Goal: Information Seeking & Learning: Learn about a topic

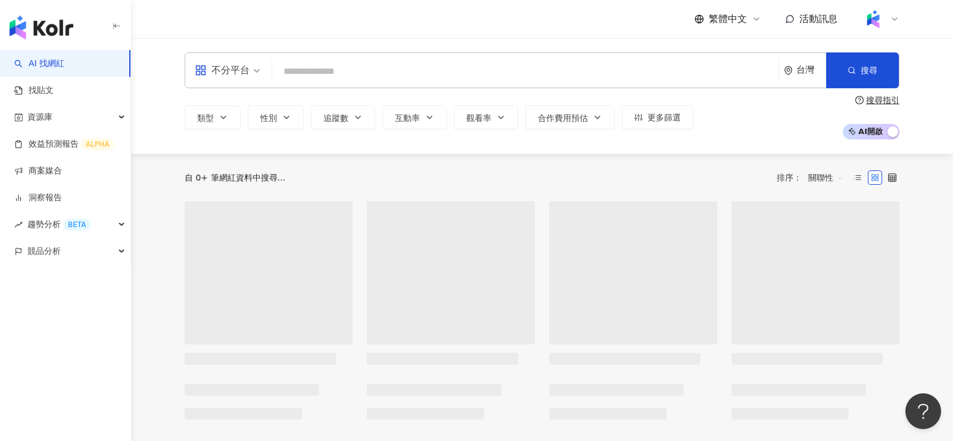
click at [878, 23] on img at bounding box center [873, 19] width 23 height 23
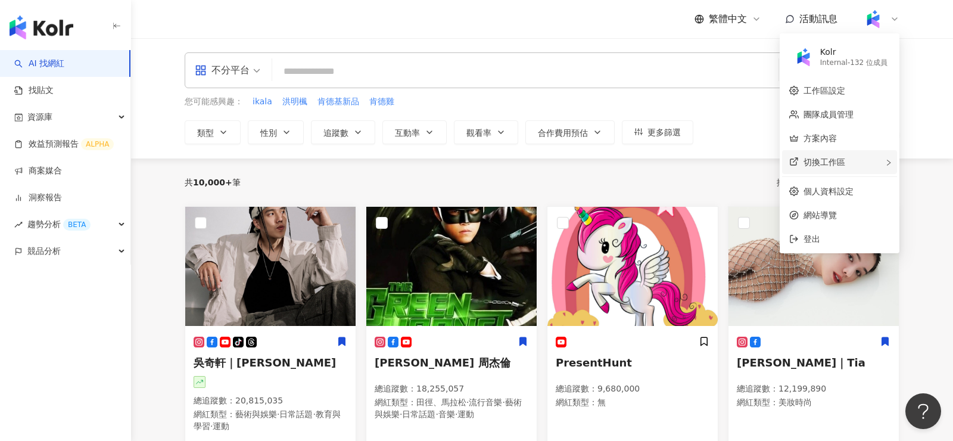
click at [858, 165] on div "切換工作區" at bounding box center [839, 162] width 115 height 24
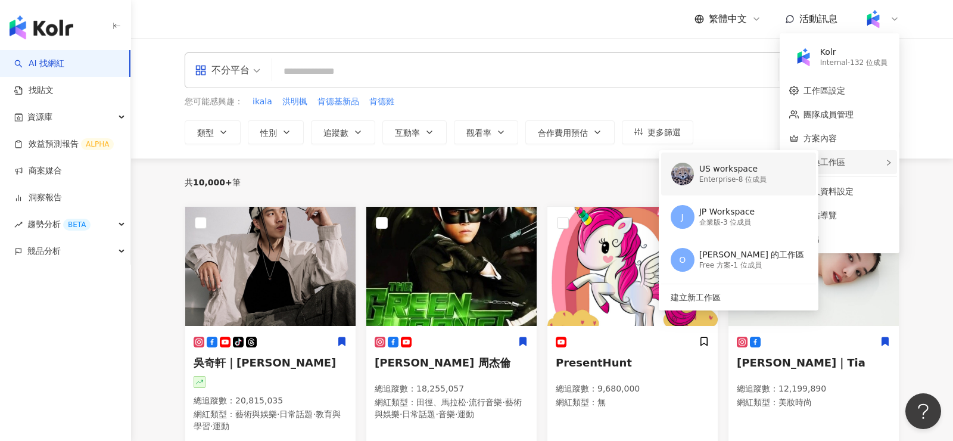
click at [752, 165] on div "US workspace" at bounding box center [733, 169] width 68 height 12
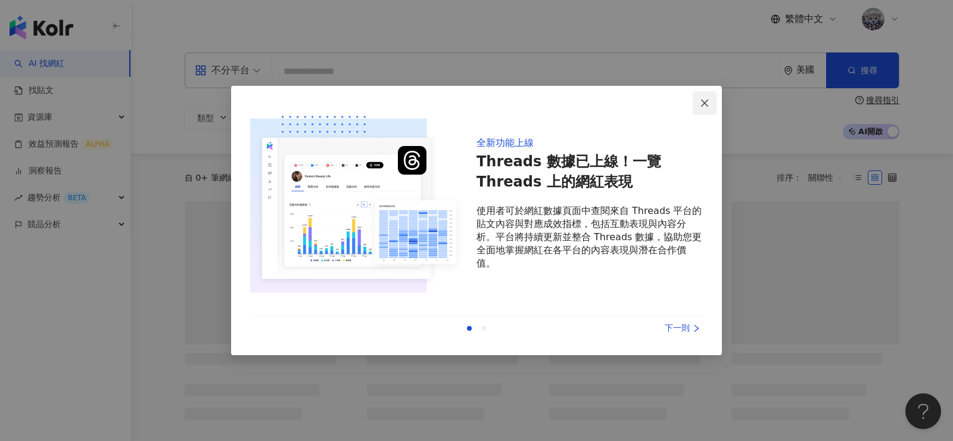
click at [702, 104] on icon "close" at bounding box center [705, 103] width 10 height 10
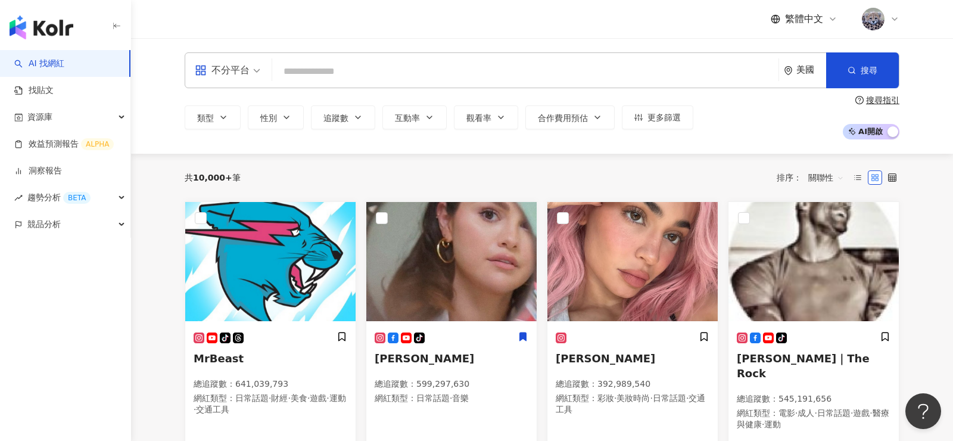
click at [787, 27] on div "繁體中文" at bounding box center [835, 19] width 129 height 24
click at [799, 20] on span "繁體中文" at bounding box center [804, 19] width 38 height 13
click at [800, 75] on div "English" at bounding box center [810, 77] width 60 height 21
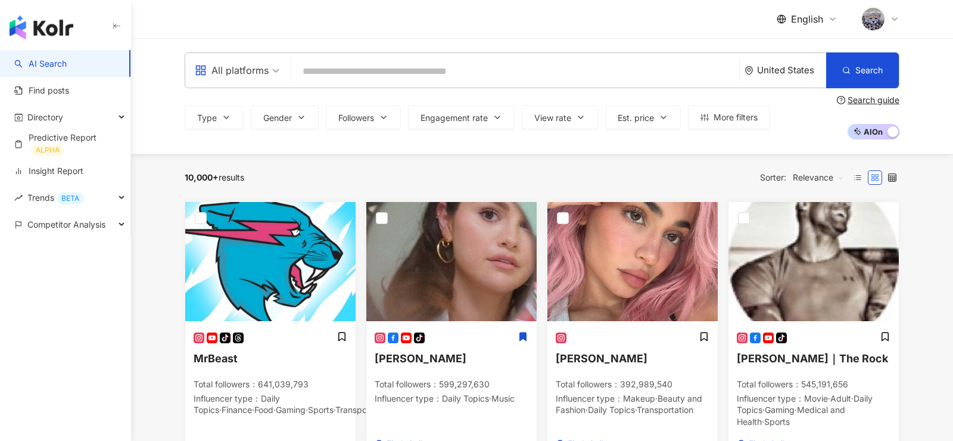
click at [362, 67] on input "search" at bounding box center [515, 71] width 438 height 23
type input "******"
type input "*******"
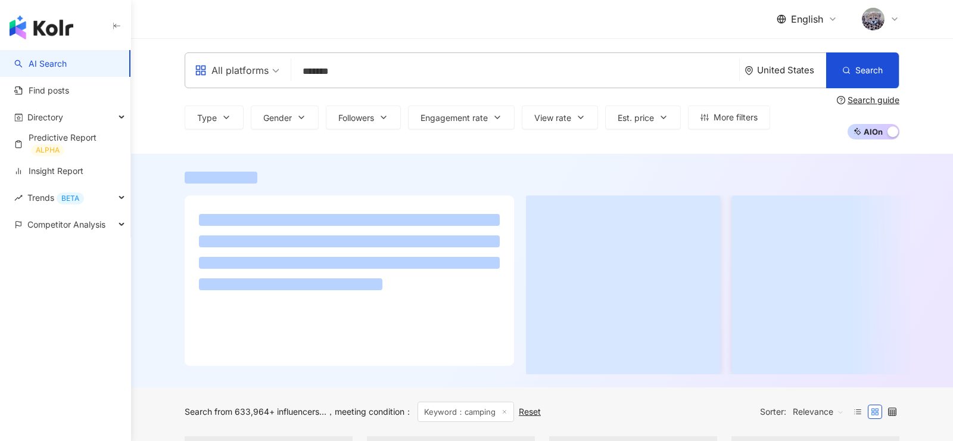
click at [487, 15] on div "English" at bounding box center [542, 19] width 715 height 38
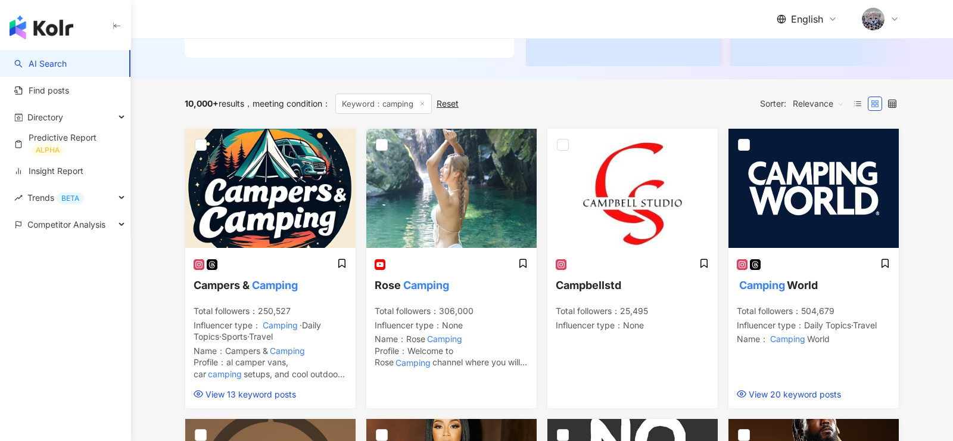
scroll to position [293, 0]
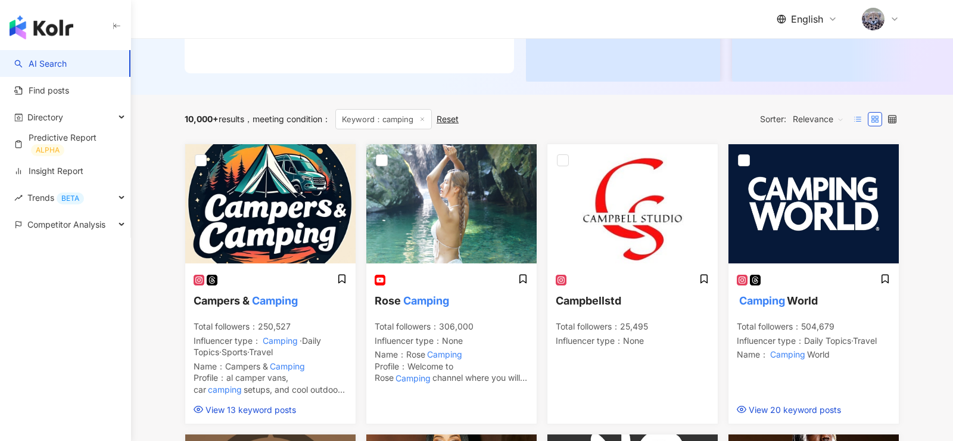
click at [862, 116] on label at bounding box center [858, 119] width 14 height 14
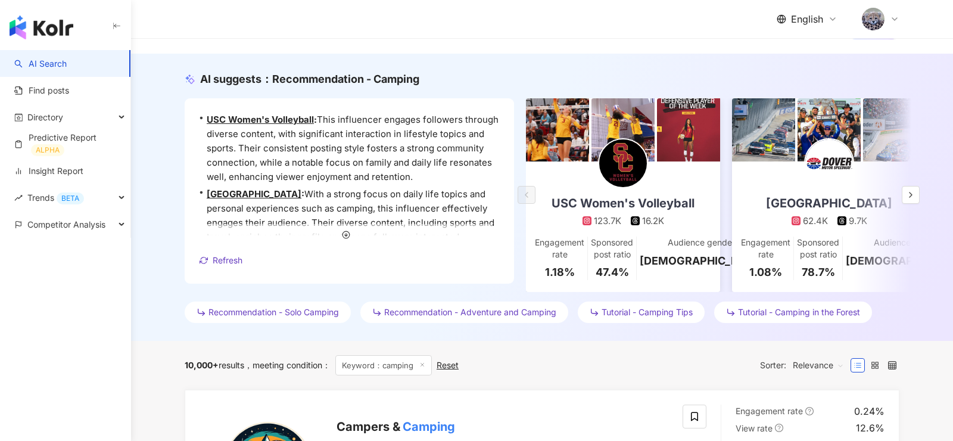
scroll to position [105, 0]
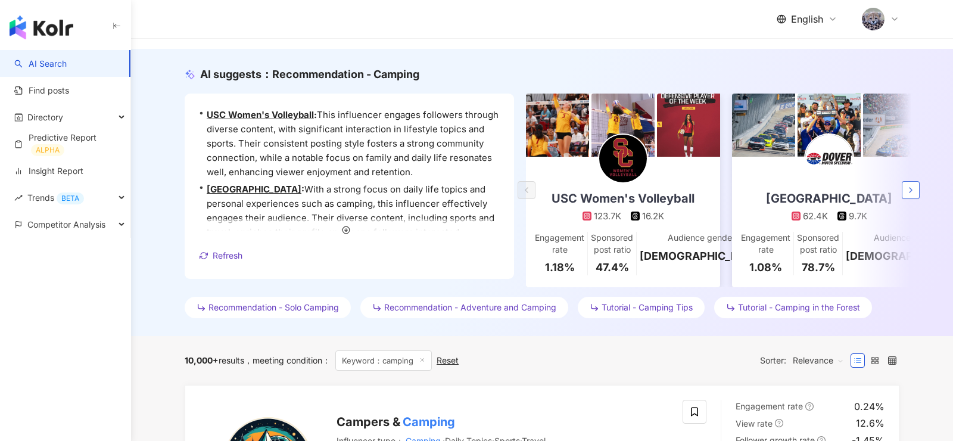
click at [914, 189] on icon "button" at bounding box center [911, 190] width 10 height 10
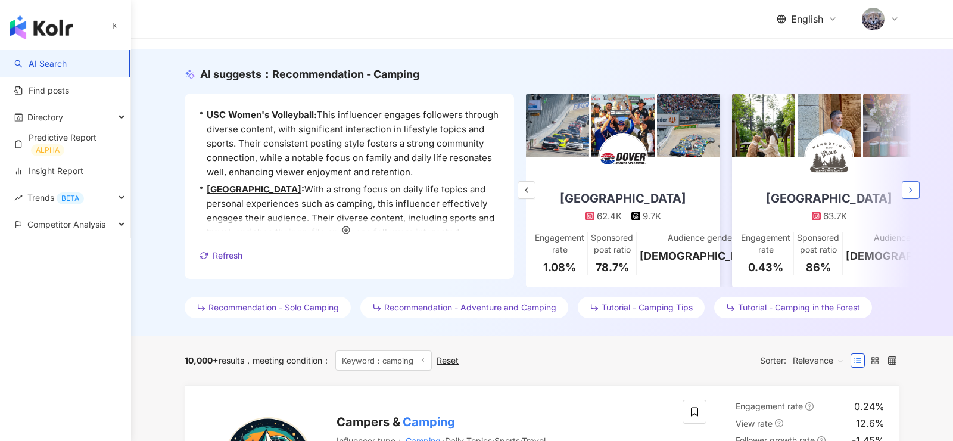
click at [914, 189] on icon "button" at bounding box center [911, 190] width 10 height 10
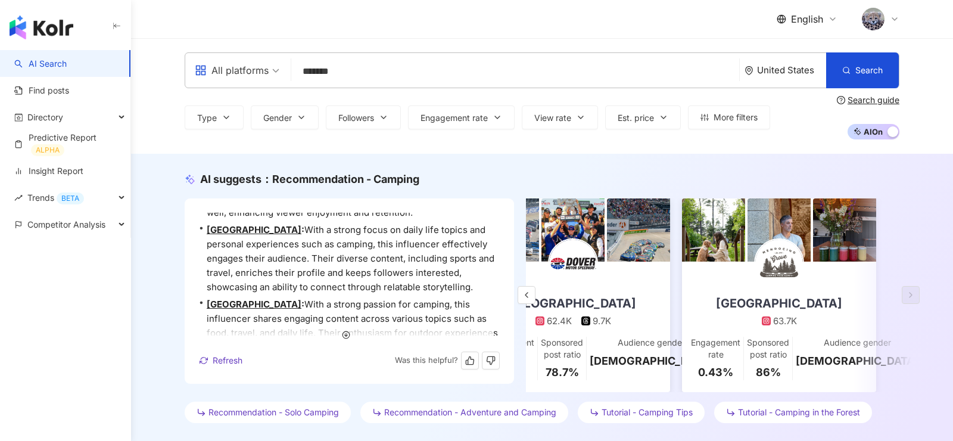
scroll to position [114, 0]
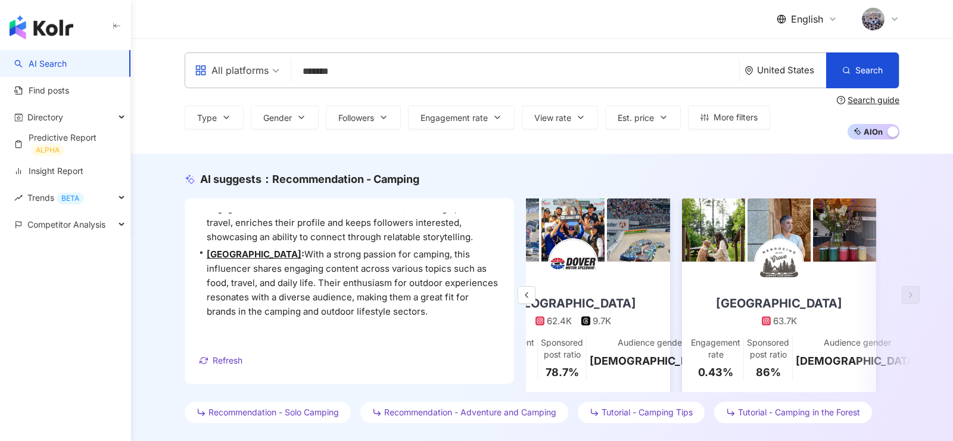
click at [146, 290] on div "AI suggests ： Recommendation - Camping • USC Women's Volleyball : This influenc…" at bounding box center [542, 297] width 822 height 287
click at [155, 18] on header "English" at bounding box center [542, 19] width 822 height 39
